Goal: Transaction & Acquisition: Purchase product/service

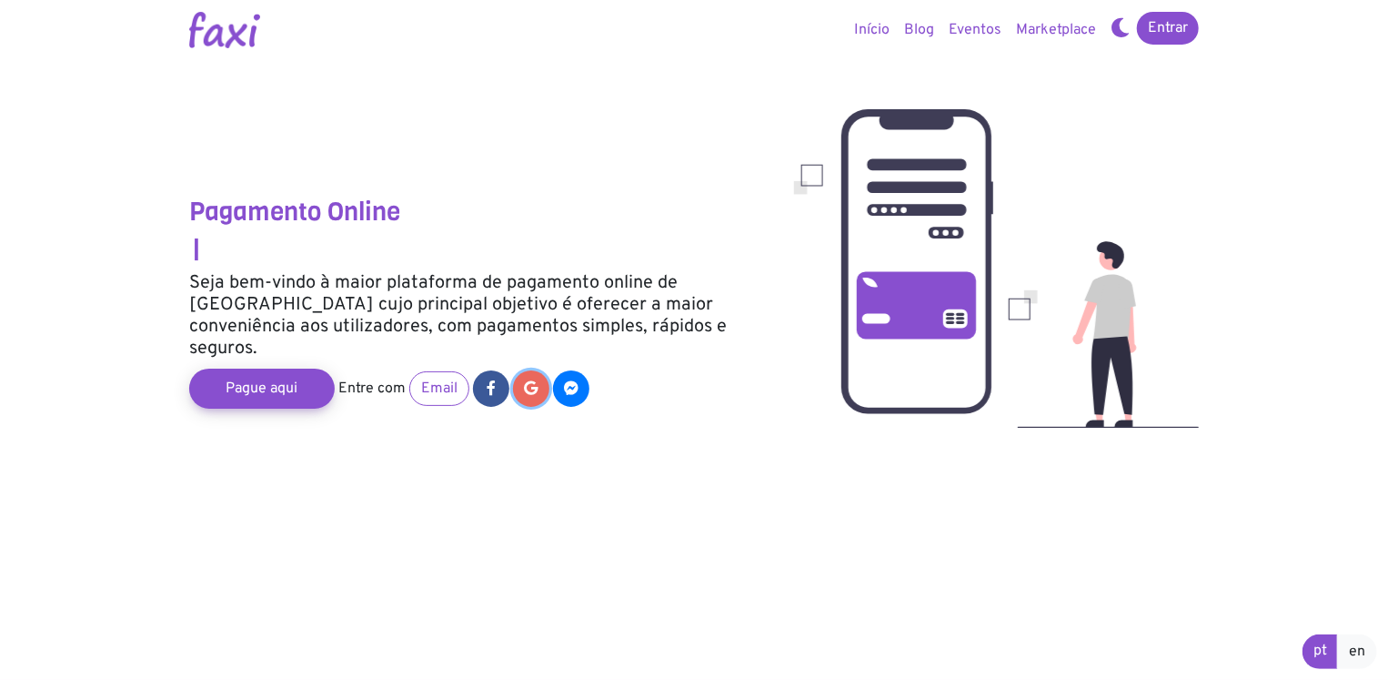
click at [528, 376] on link at bounding box center [531, 388] width 36 height 36
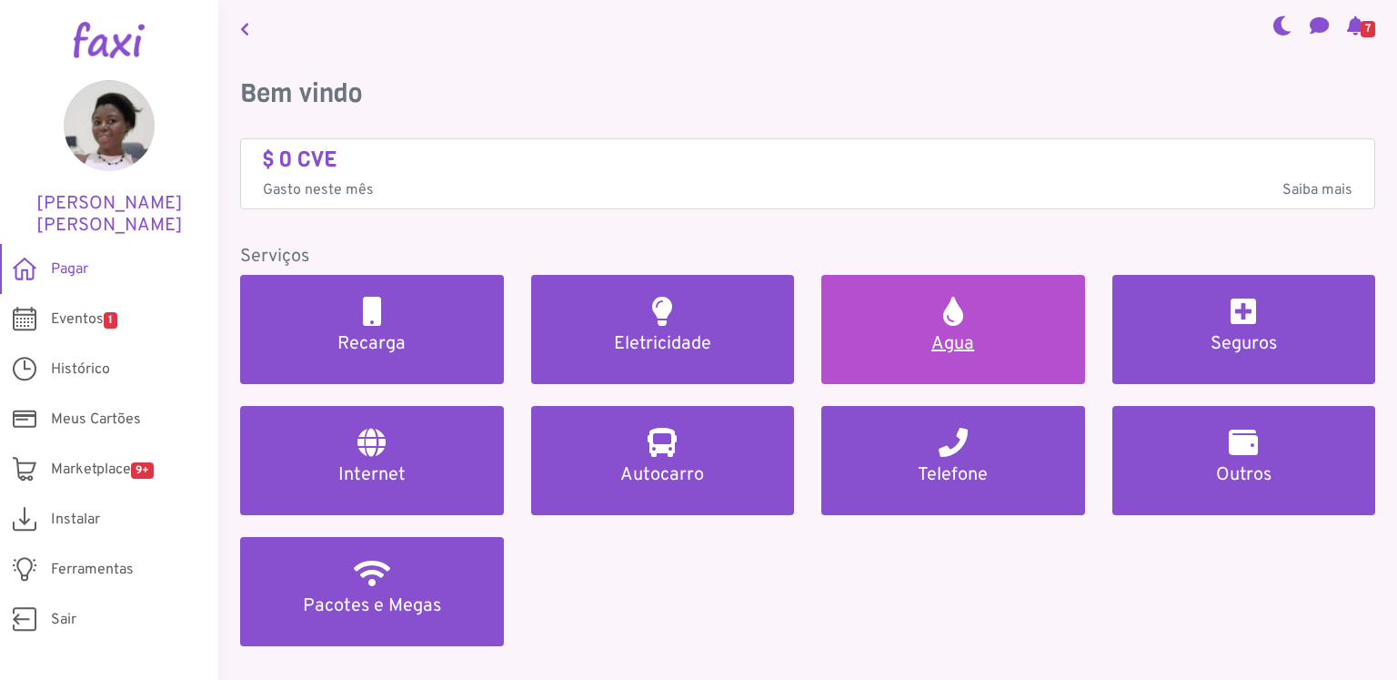
click at [951, 339] on h5 "Agua" at bounding box center [953, 344] width 220 height 22
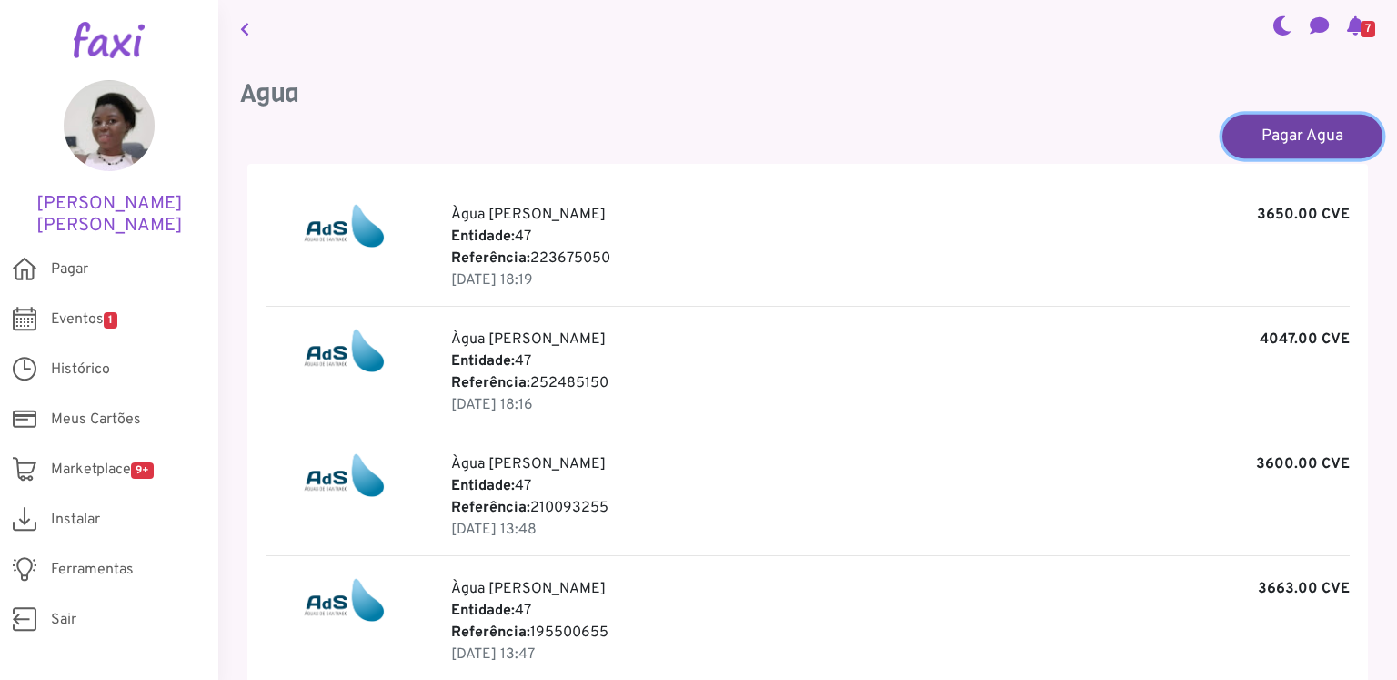
click at [1285, 136] on link "Pagar Agua" at bounding box center [1303, 136] width 160 height 44
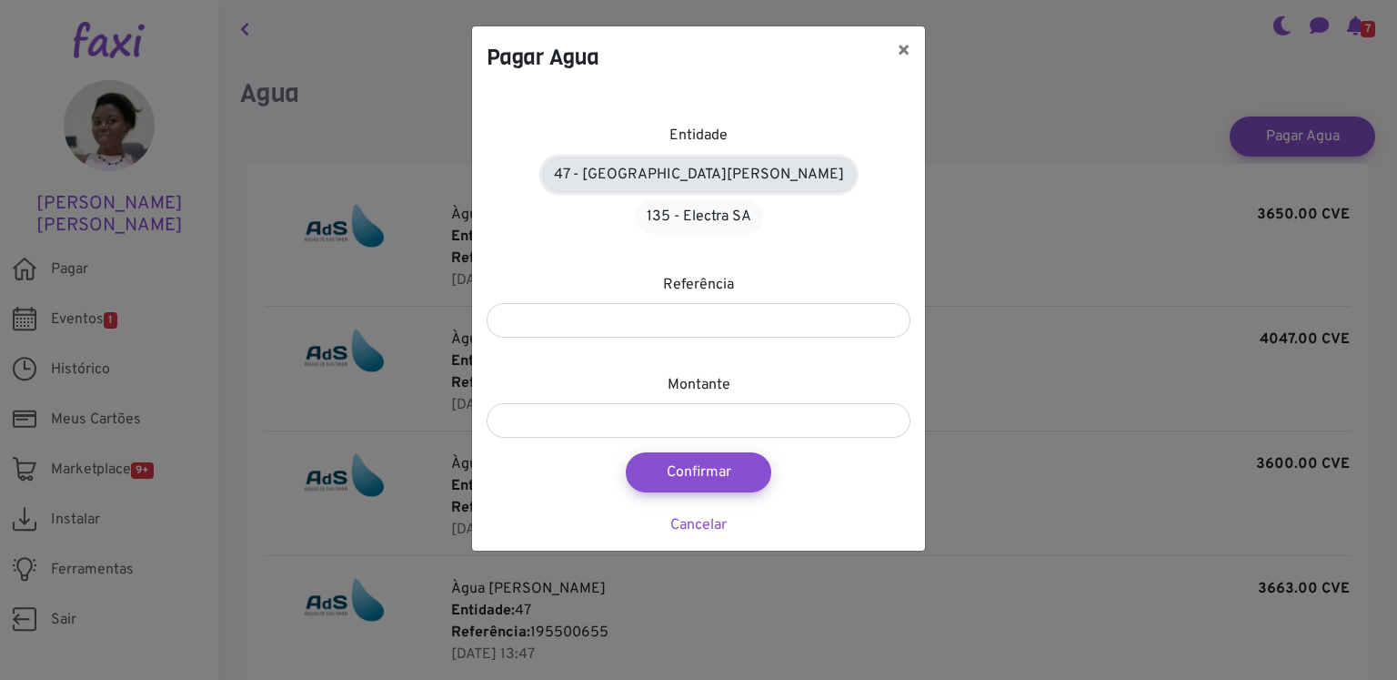
click at [617, 168] on link "47 - [GEOGRAPHIC_DATA][PERSON_NAME]" at bounding box center [699, 174] width 314 height 35
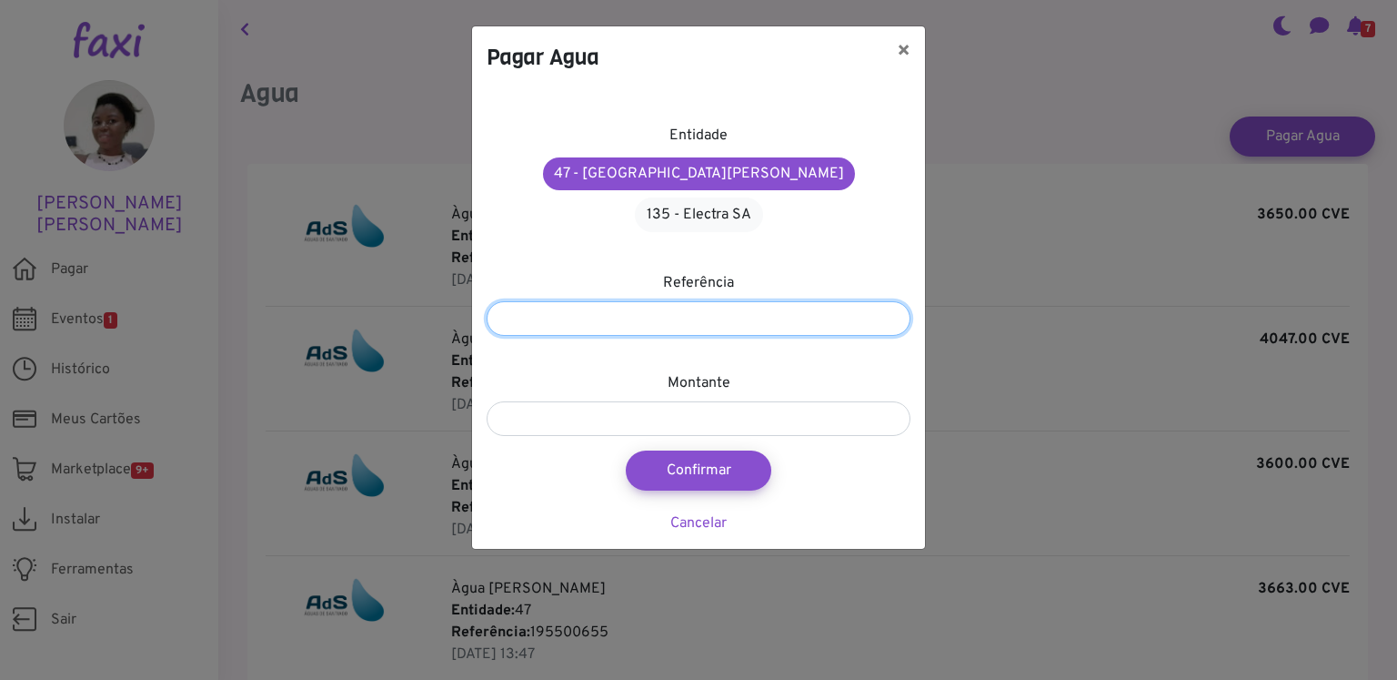
click at [621, 301] on input "number" at bounding box center [699, 318] width 424 height 35
click at [681, 301] on input "number" at bounding box center [699, 318] width 424 height 35
click at [699, 301] on input "*****" at bounding box center [699, 318] width 424 height 35
type input "*********"
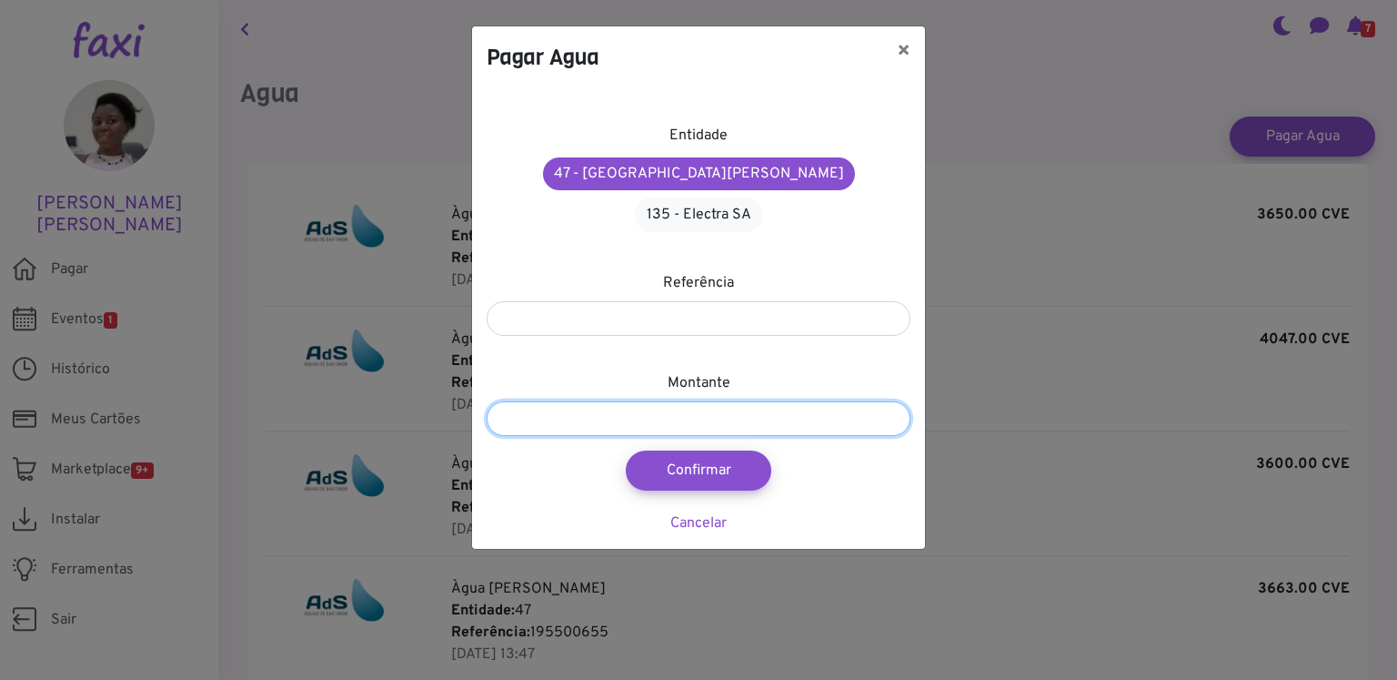
drag, startPoint x: 664, startPoint y: 378, endPoint x: 553, endPoint y: 411, distance: 115.7
click at [662, 401] on input "number" at bounding box center [699, 418] width 424 height 35
type input "****"
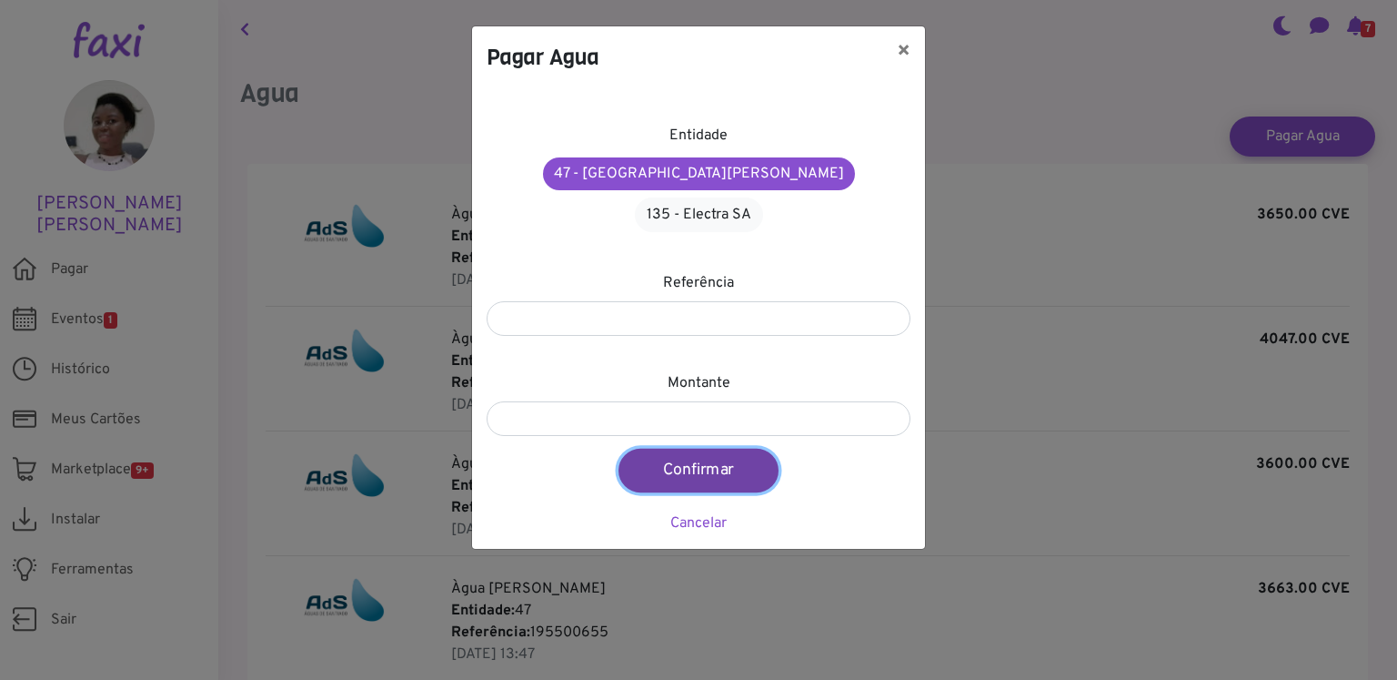
click at [706, 448] on button "Confirmar" at bounding box center [699, 470] width 160 height 44
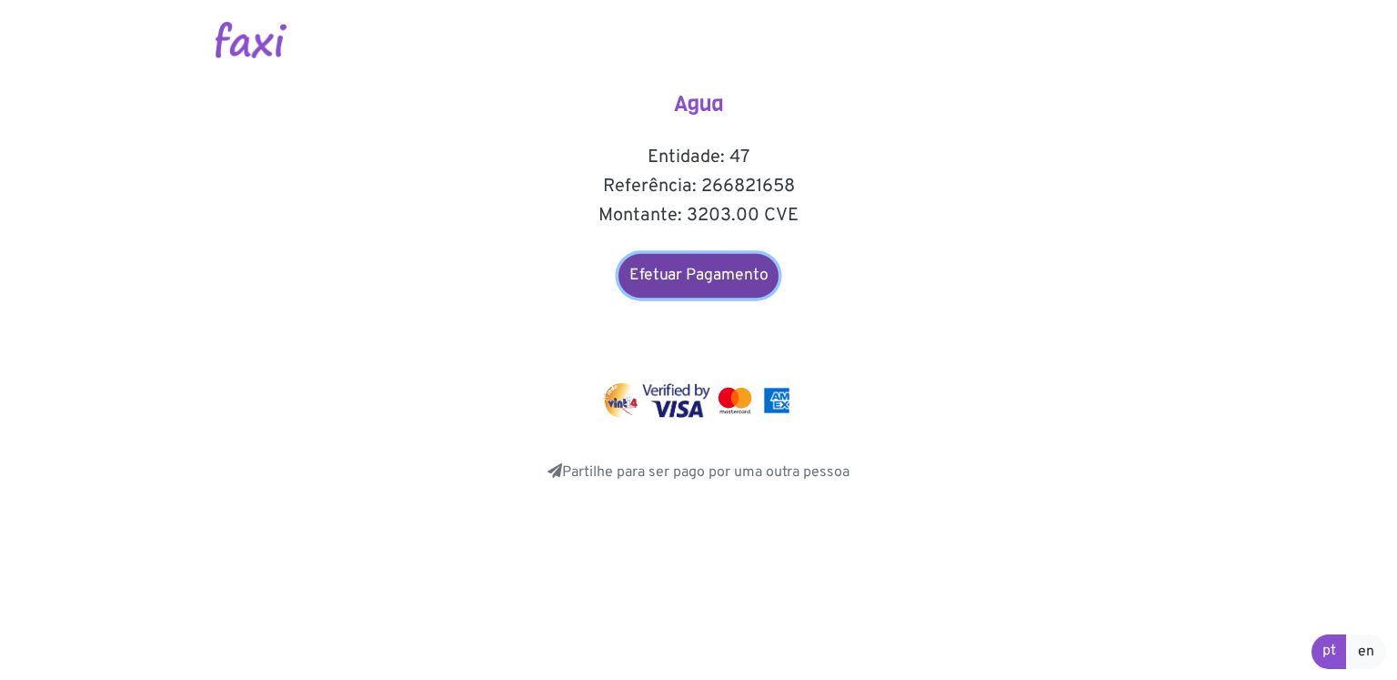
click at [709, 277] on link "Efetuar Pagamento" at bounding box center [699, 276] width 160 height 44
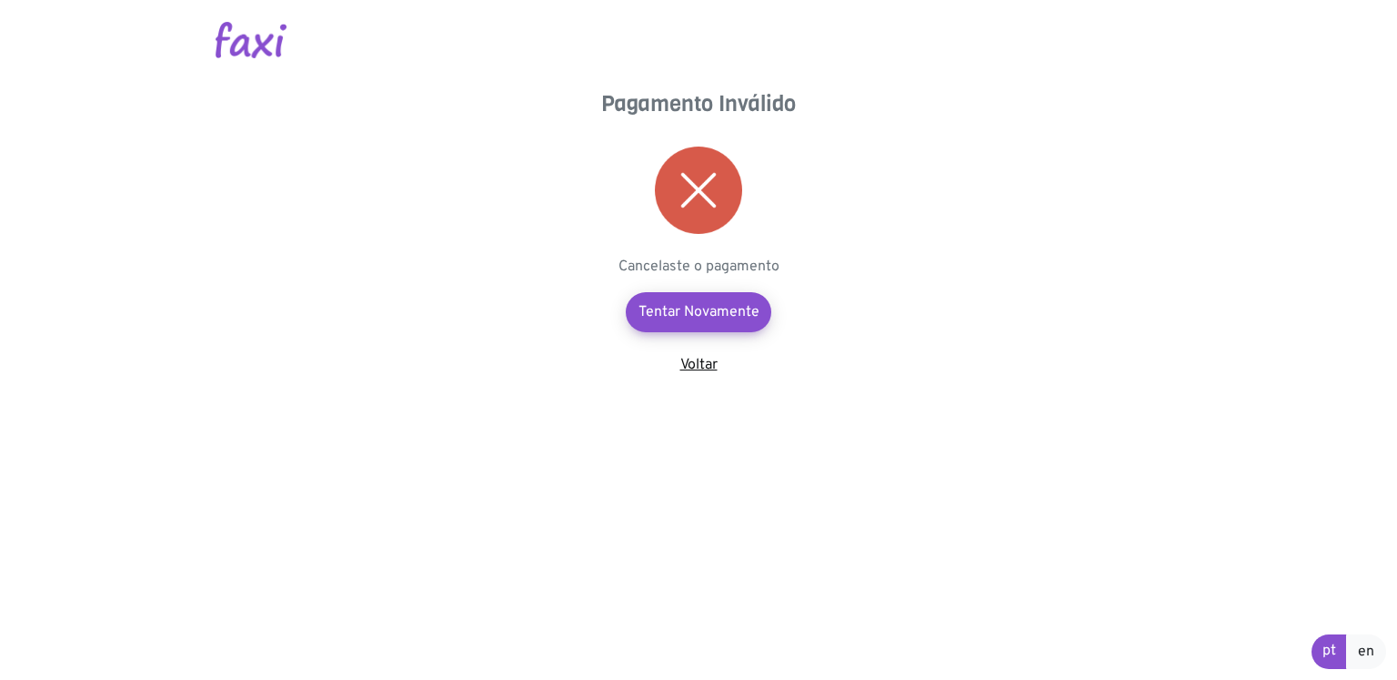
click at [697, 359] on link "Voltar" at bounding box center [698, 365] width 37 height 18
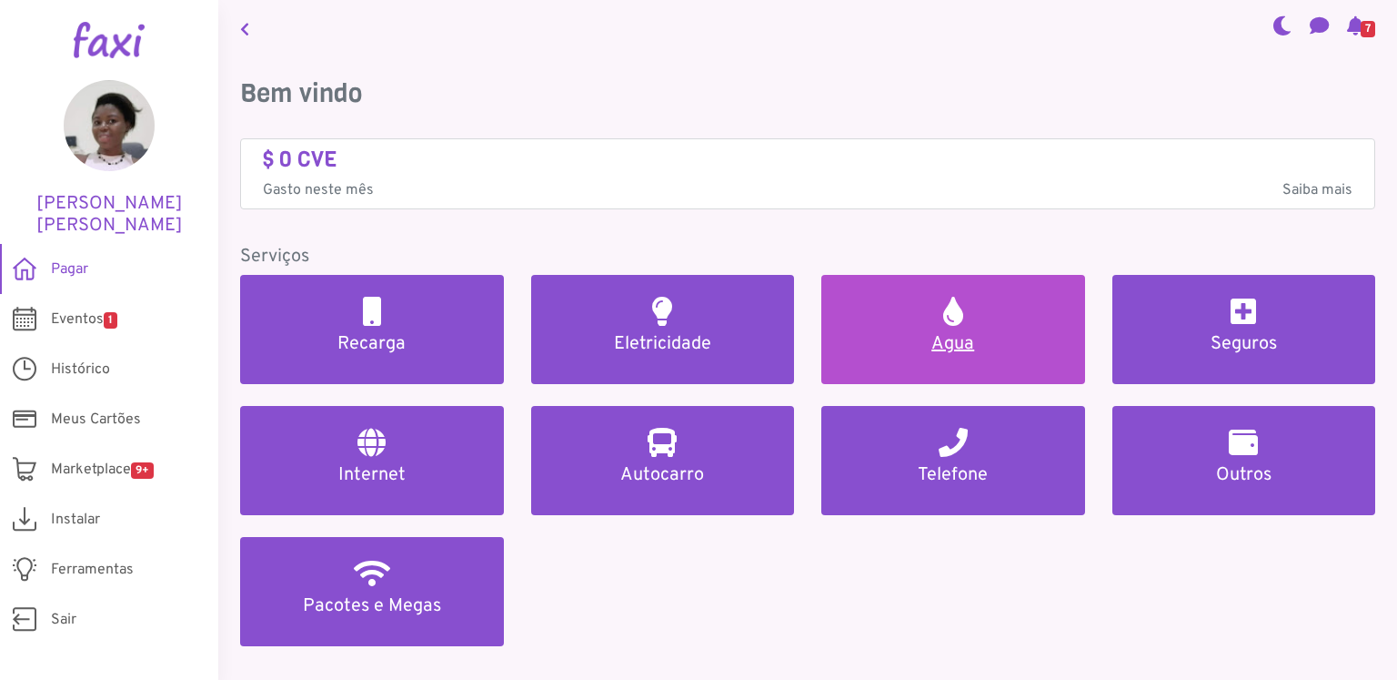
click at [951, 337] on h5 "Agua" at bounding box center [953, 344] width 220 height 22
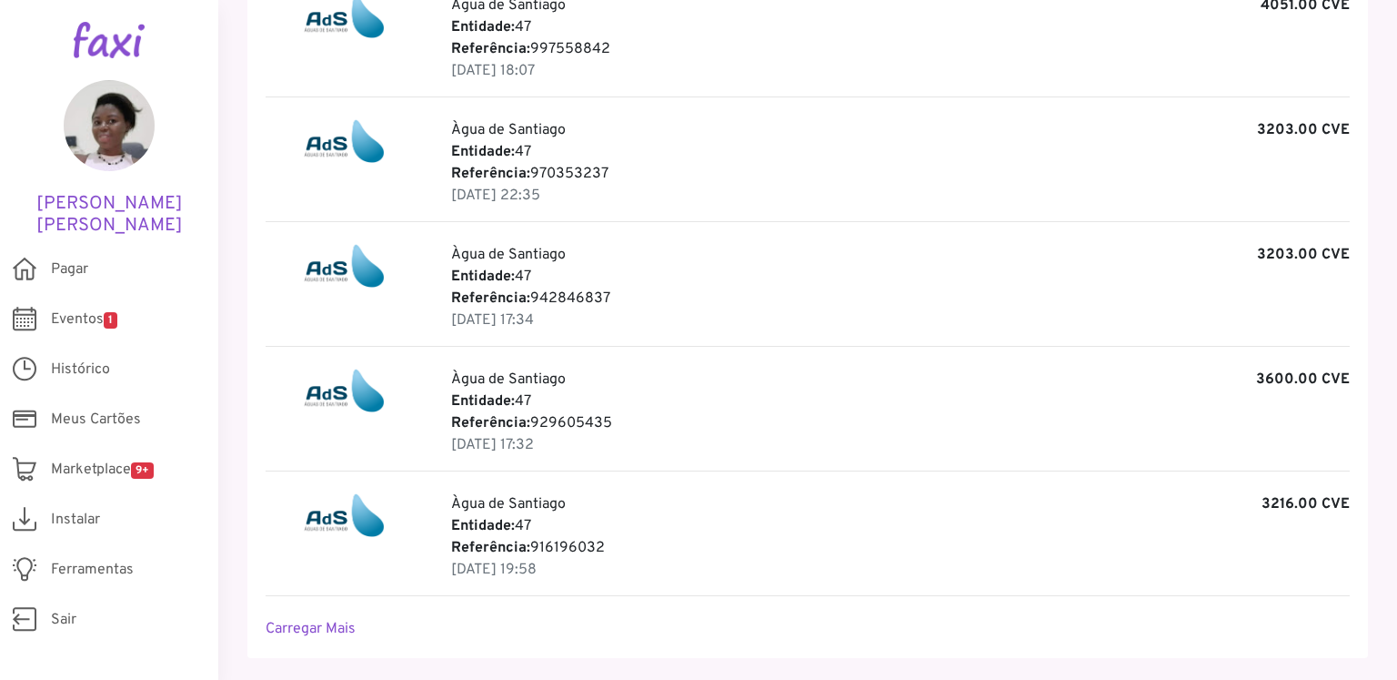
scroll to position [1525, 0]
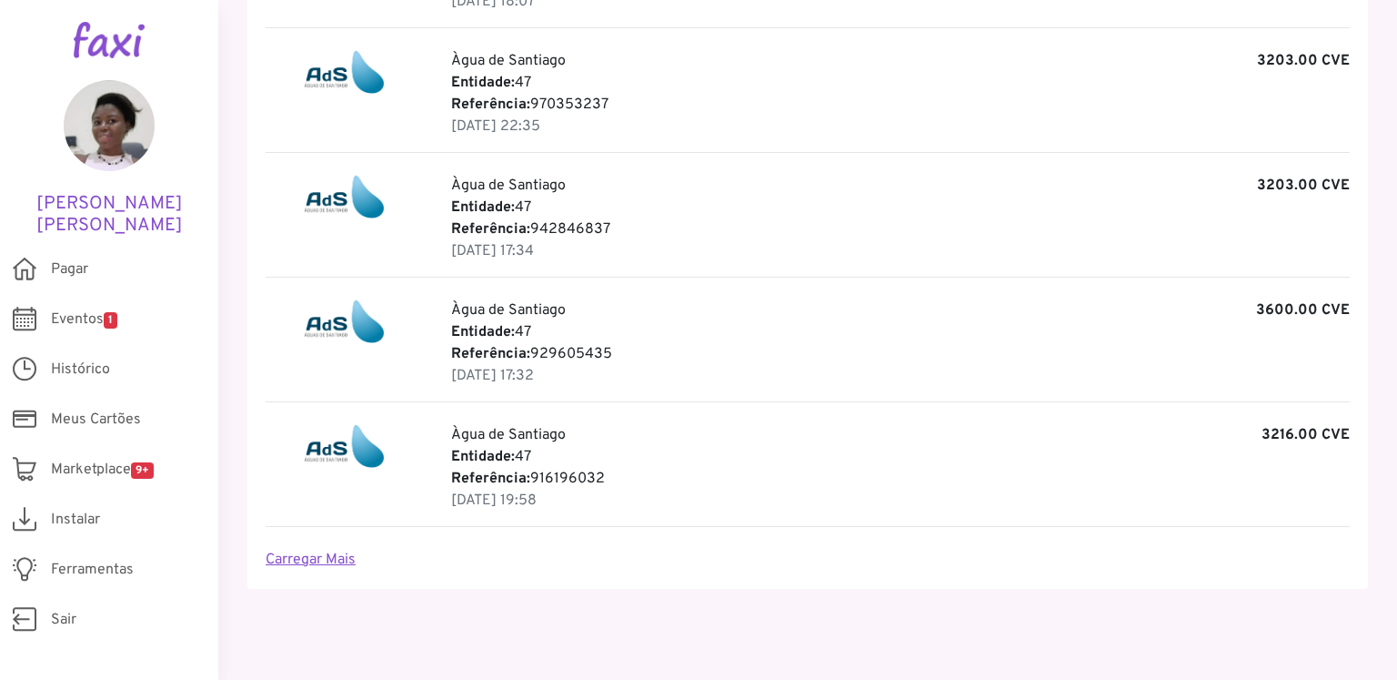
click at [336, 558] on link "Carregar Mais" at bounding box center [311, 559] width 90 height 18
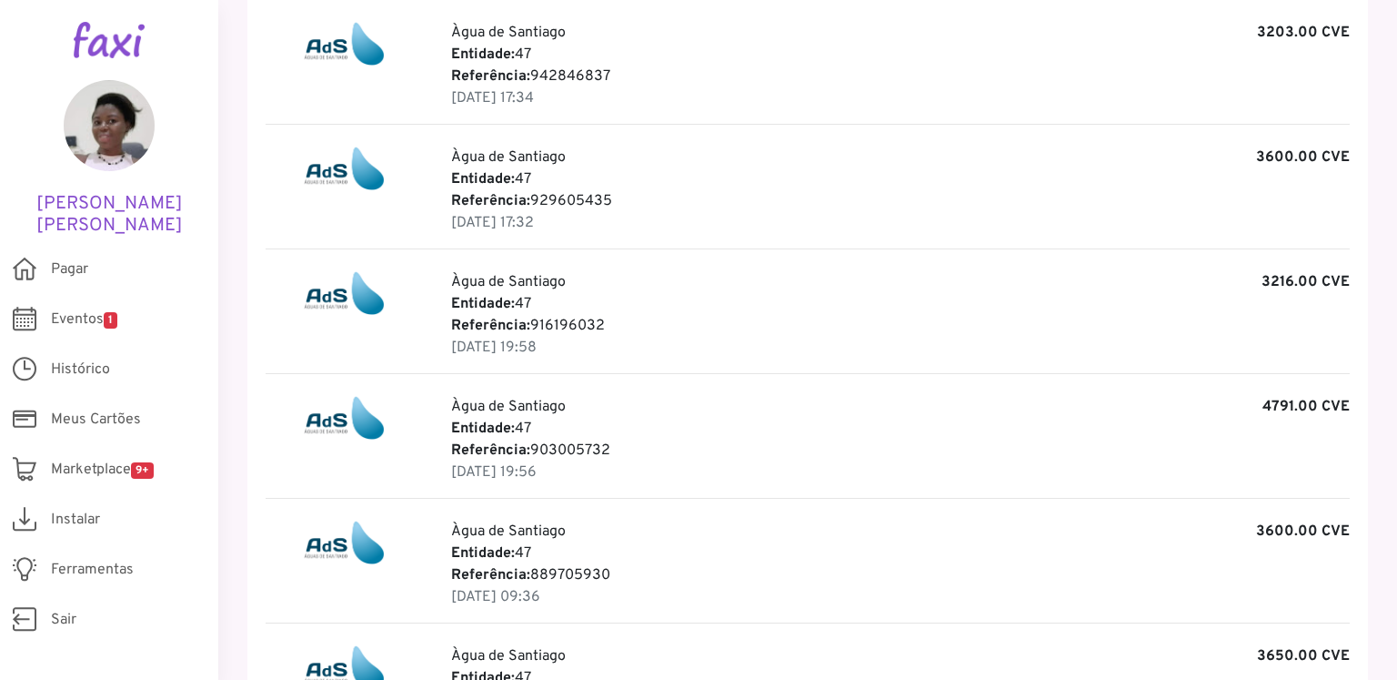
scroll to position [1646, 0]
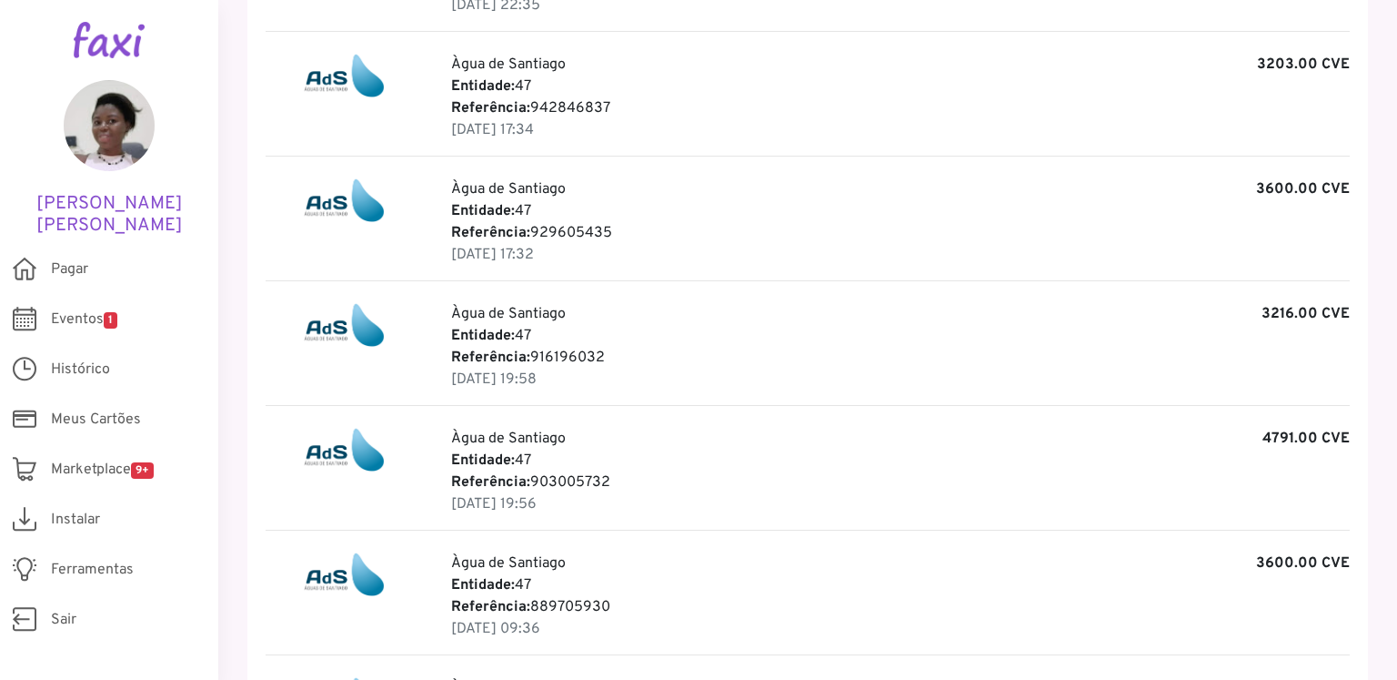
click at [492, 348] on b "Referência:" at bounding box center [490, 357] width 79 height 18
click at [549, 360] on p "Referência: 916196032" at bounding box center [900, 358] width 899 height 22
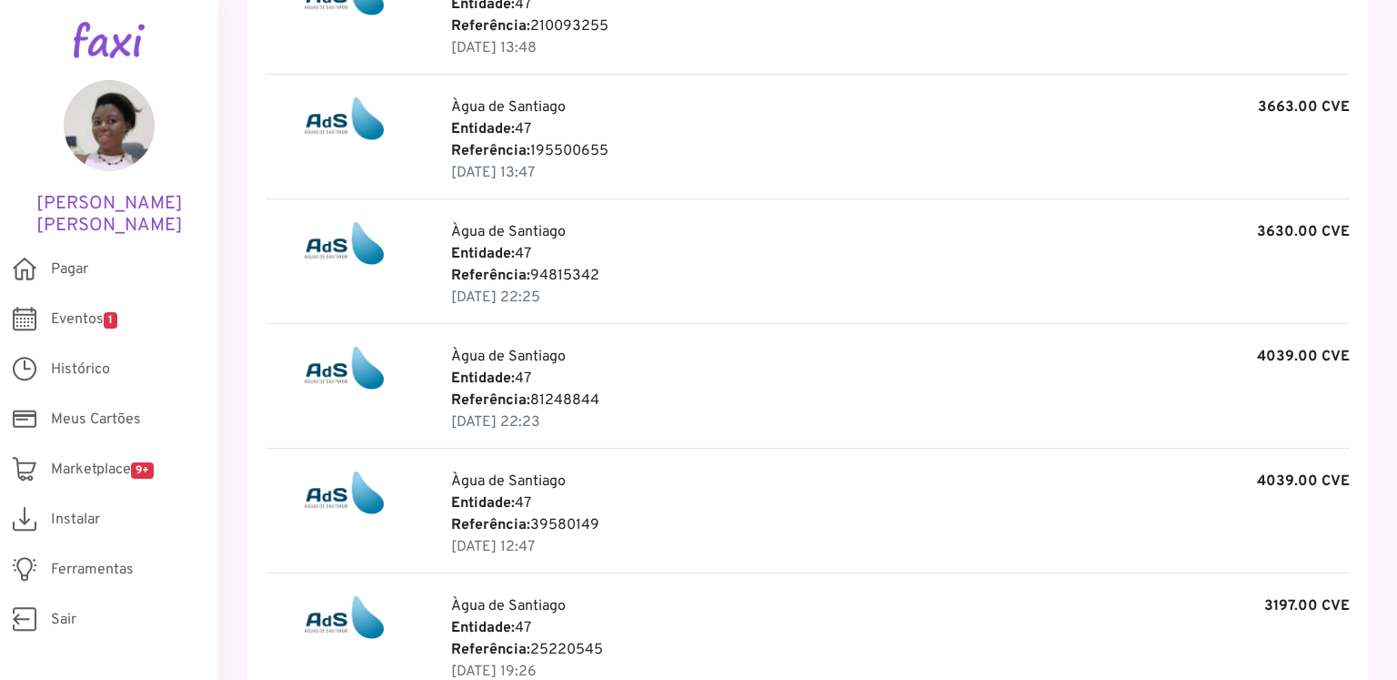
scroll to position [455, 0]
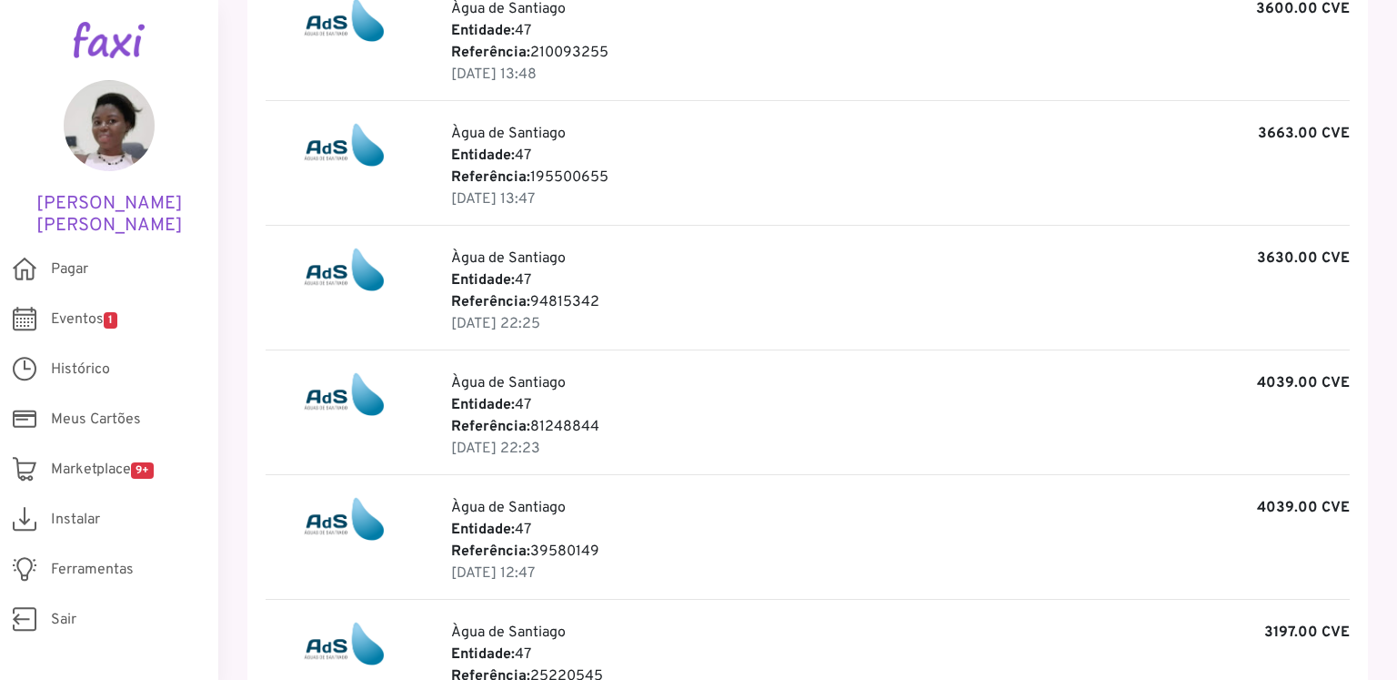
drag, startPoint x: 608, startPoint y: 423, endPoint x: 446, endPoint y: 428, distance: 162.0
click at [446, 428] on div "Àgua [PERSON_NAME] 4039.00 CVE Entidade: 47 Referência: 81248844 [DATE] 22:23" at bounding box center [901, 415] width 926 height 87
copy p "Referência: 81248844"
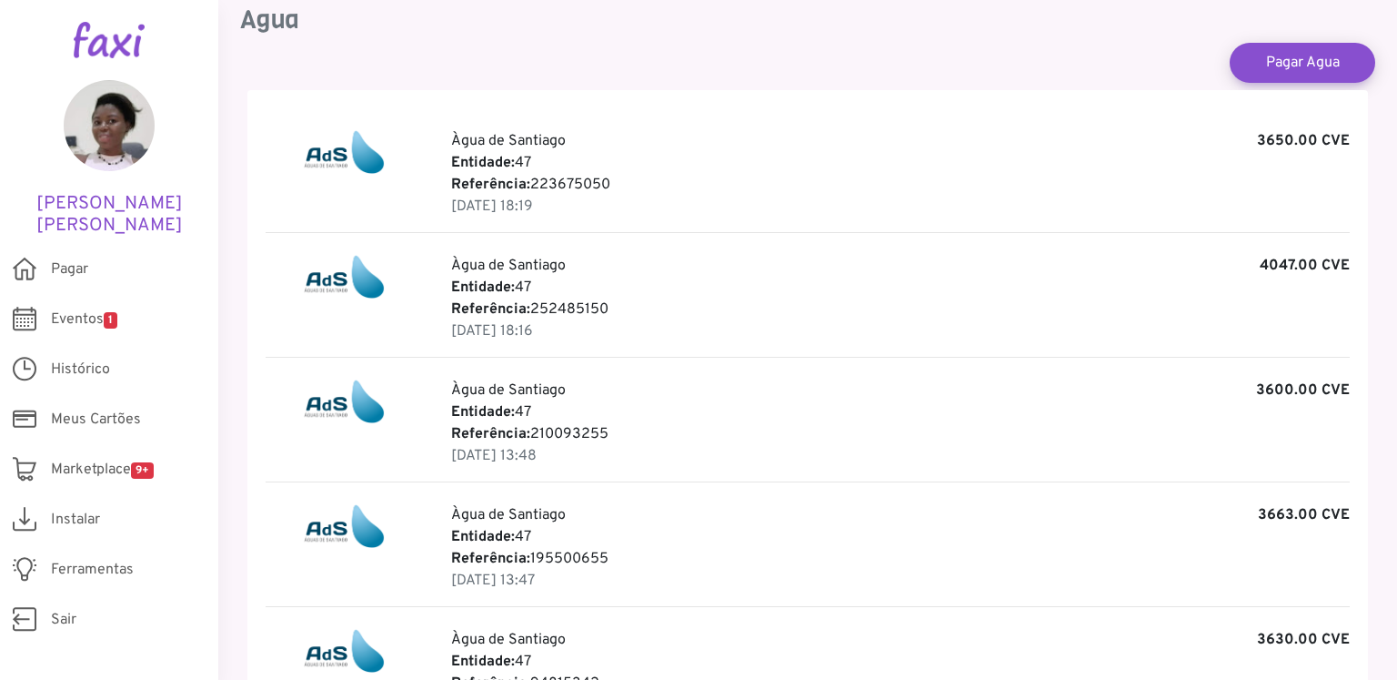
scroll to position [182, 0]
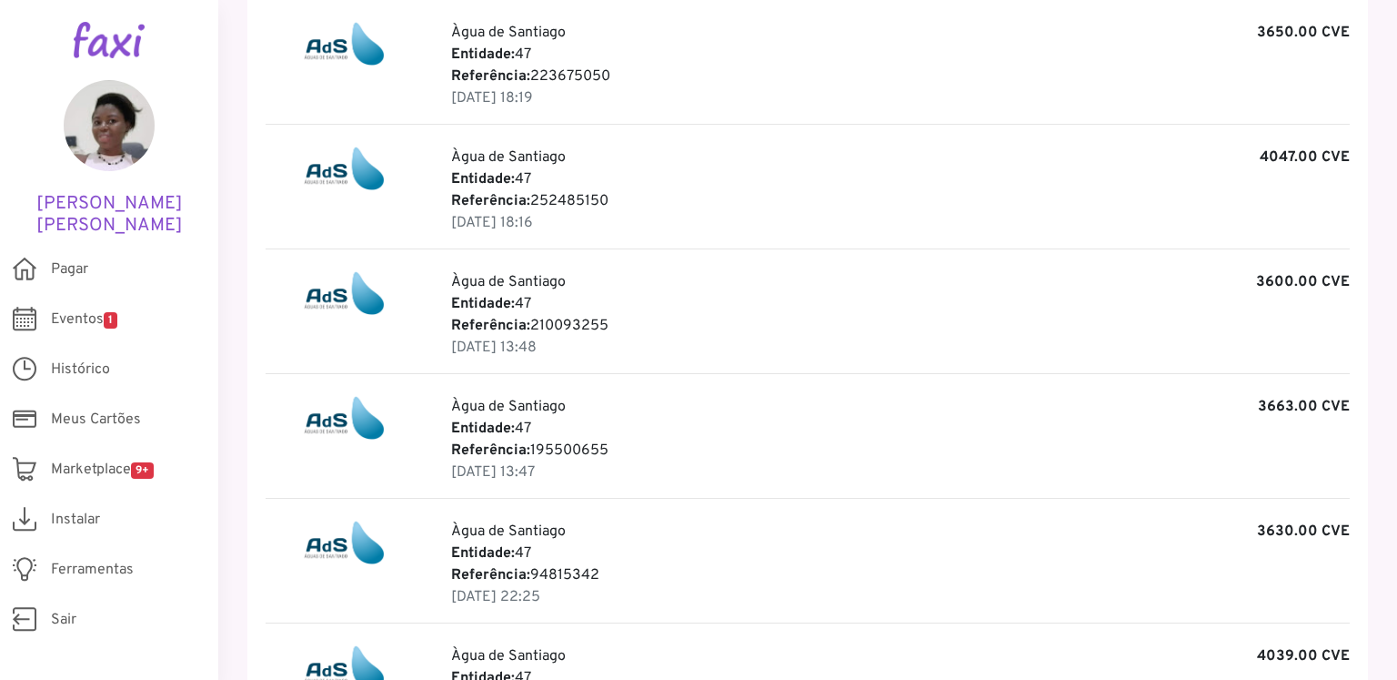
drag, startPoint x: 538, startPoint y: 325, endPoint x: 675, endPoint y: 323, distance: 137.4
click at [675, 323] on p "Referência: 210093255" at bounding box center [900, 326] width 899 height 22
click at [685, 367] on div "Àgua [PERSON_NAME] 3600.00 CVE Entidade: 47 Referência: 210093255 [DATE] 13:48" at bounding box center [808, 322] width 1084 height 103
